Goal: Find specific page/section: Find specific page/section

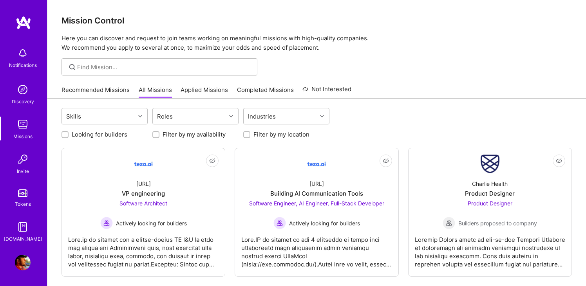
scroll to position [254, 0]
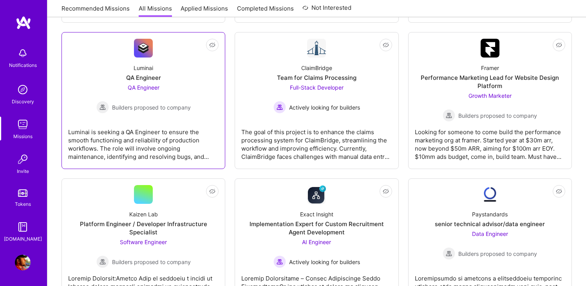
click at [154, 95] on div "QA Engineer Builders proposed to company" at bounding box center [143, 98] width 94 height 30
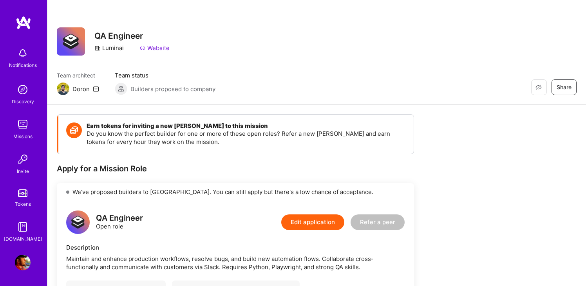
click at [20, 114] on div "Notifications Discovery Missions Invite Tokens [DOMAIN_NAME]" at bounding box center [23, 143] width 47 height 199
click at [21, 124] on img at bounding box center [23, 125] width 16 height 16
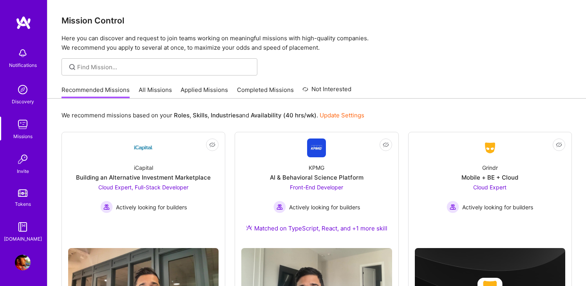
click at [158, 86] on link "All Missions" at bounding box center [155, 92] width 33 height 13
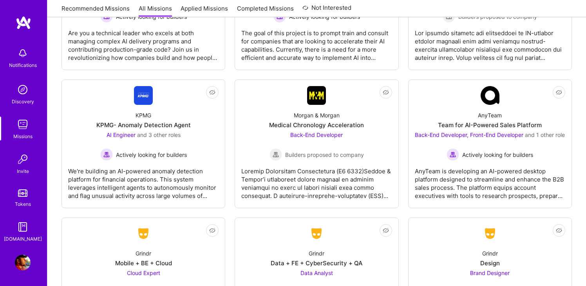
scroll to position [1929, 0]
